Goal: Information Seeking & Learning: Learn about a topic

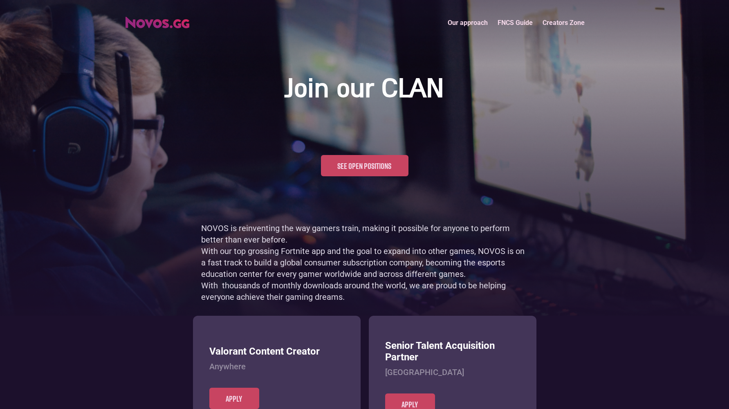
scroll to position [398, 0]
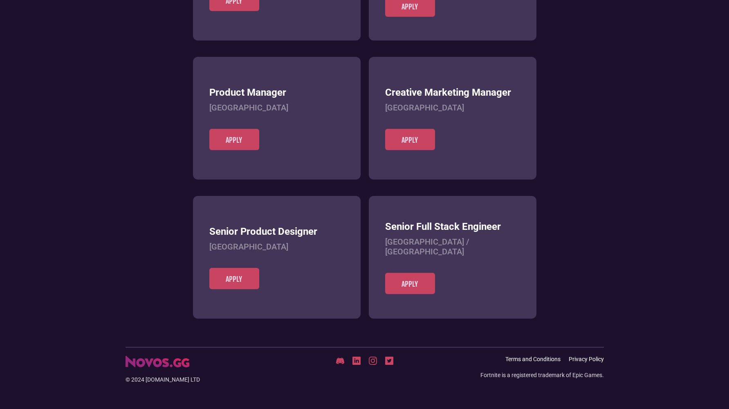
scroll to position [316, 0]
